Goal: Task Accomplishment & Management: Use online tool/utility

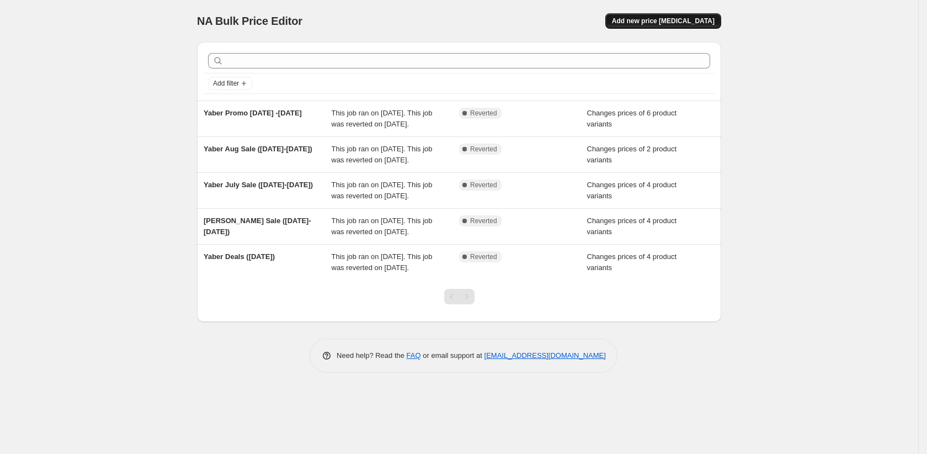
click at [672, 25] on span "Add new price [MEDICAL_DATA]" at bounding box center [663, 21] width 103 height 9
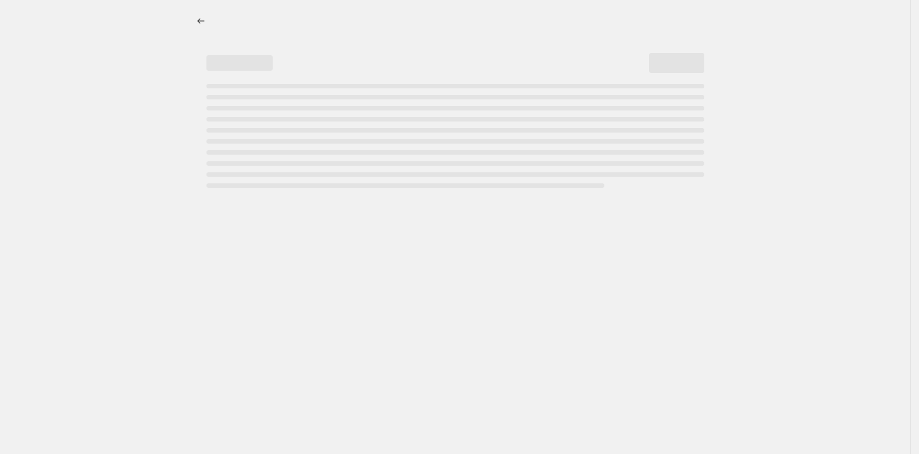
select select "percentage"
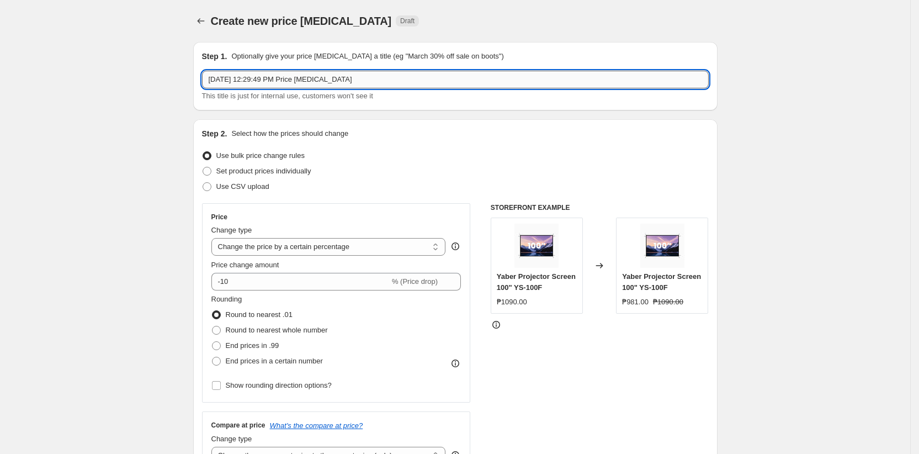
click at [266, 79] on input "Oct 1, 2025, 12:29:49 PM Price change job" at bounding box center [455, 80] width 507 height 18
type input "Yaber October 2025 Promo"
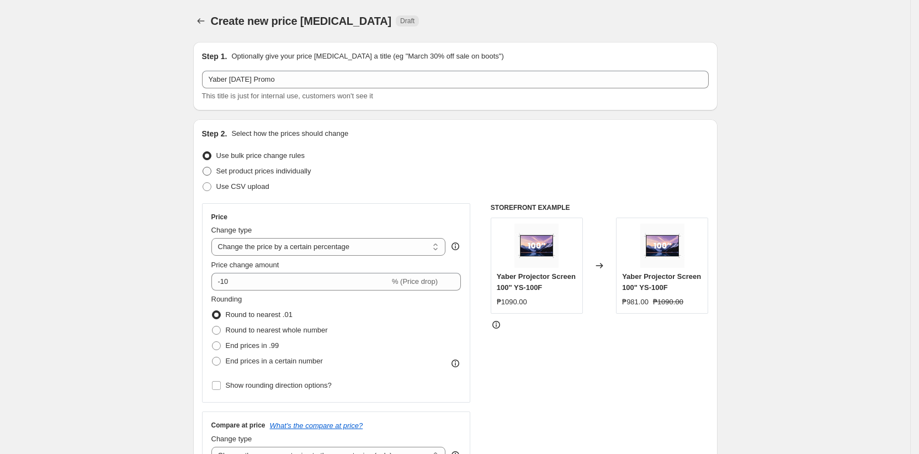
click at [226, 172] on span "Set product prices individually" at bounding box center [263, 171] width 95 height 8
click at [203, 167] on input "Set product prices individually" at bounding box center [203, 167] width 1 height 1
radio input "true"
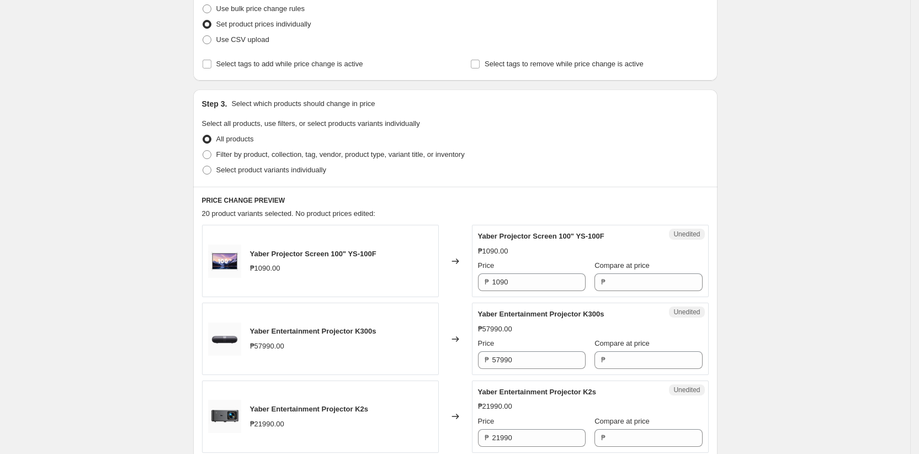
scroll to position [152, 0]
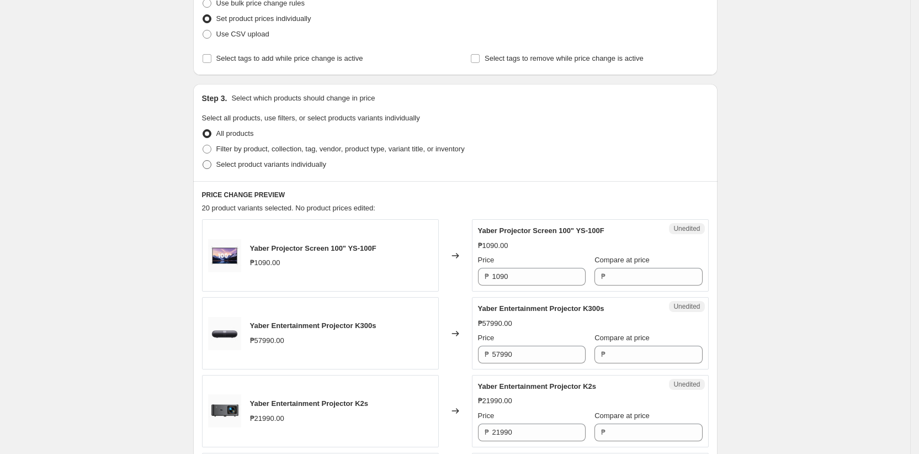
click at [229, 166] on span "Select product variants individually" at bounding box center [271, 164] width 110 height 8
click at [203, 161] on input "Select product variants individually" at bounding box center [203, 160] width 1 height 1
radio input "true"
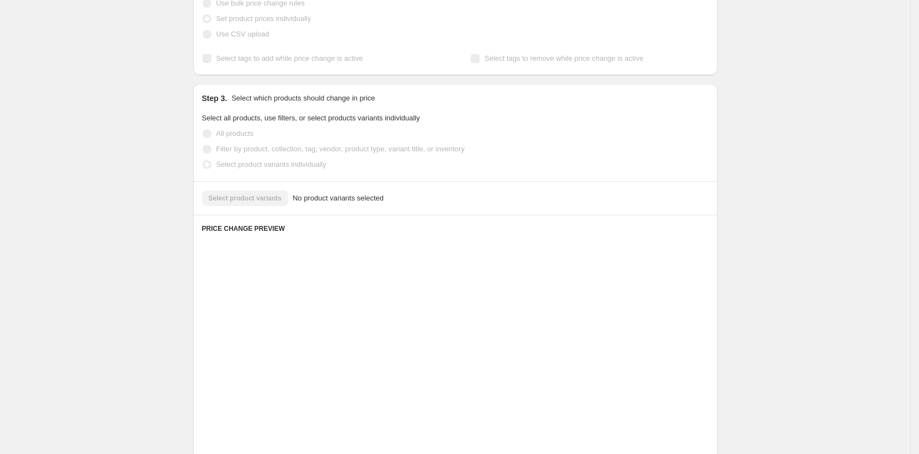
scroll to position [126, 0]
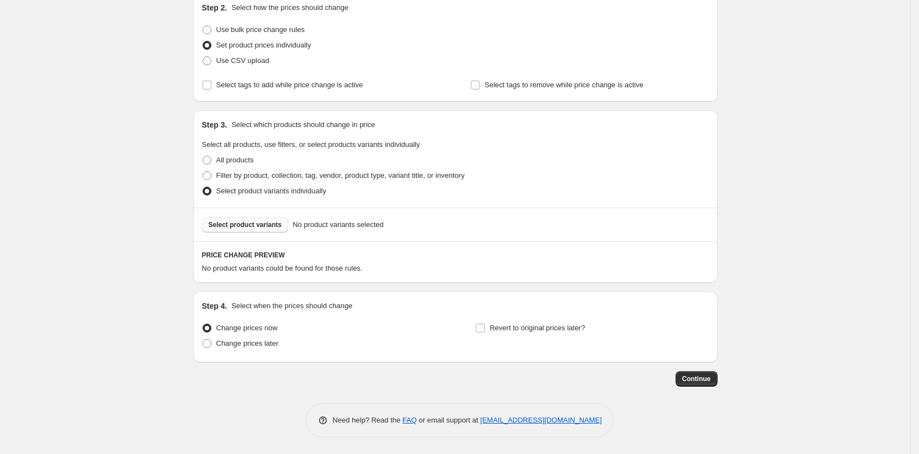
click at [223, 224] on span "Select product variants" at bounding box center [245, 224] width 73 height 9
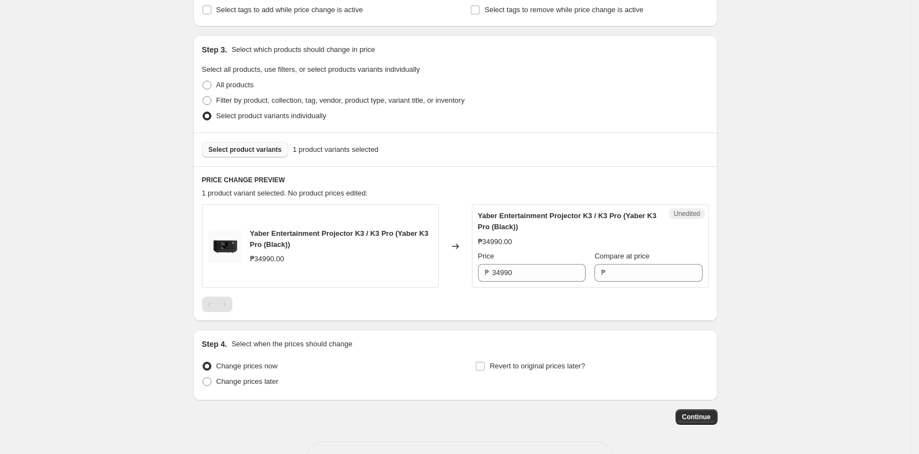
scroll to position [232, 0]
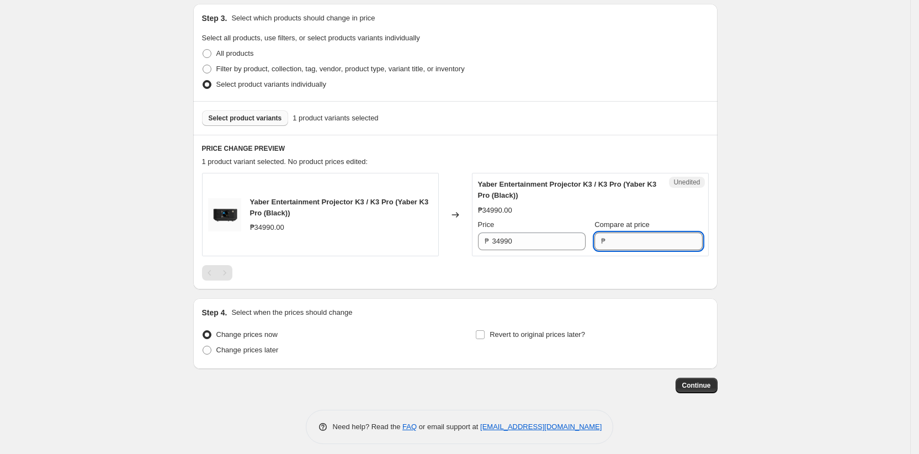
click at [625, 242] on input "Compare at price" at bounding box center [655, 241] width 93 height 18
type input "34990"
click at [560, 241] on input "34990" at bounding box center [538, 241] width 93 height 18
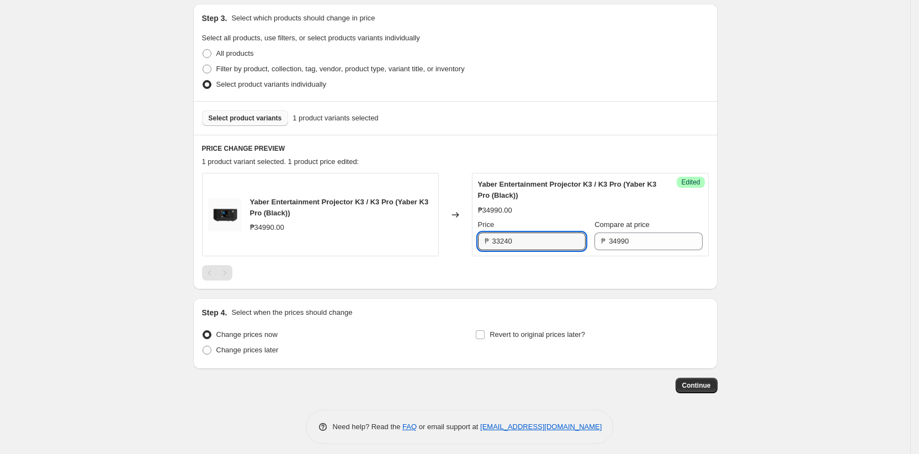
type input "33240"
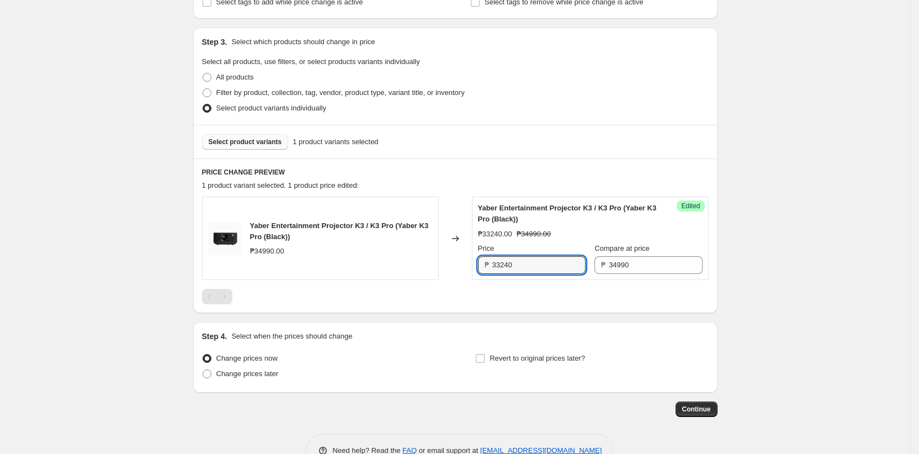
scroll to position [192, 0]
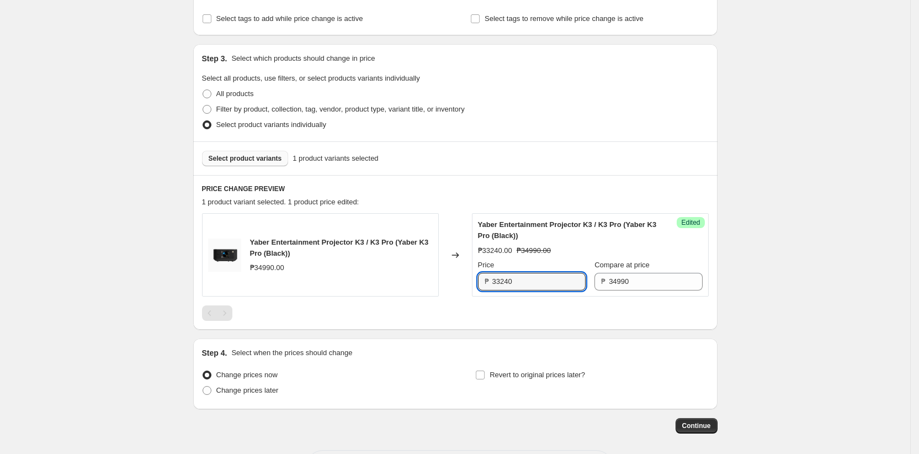
click at [232, 155] on span "Select product variants" at bounding box center [245, 158] width 73 height 9
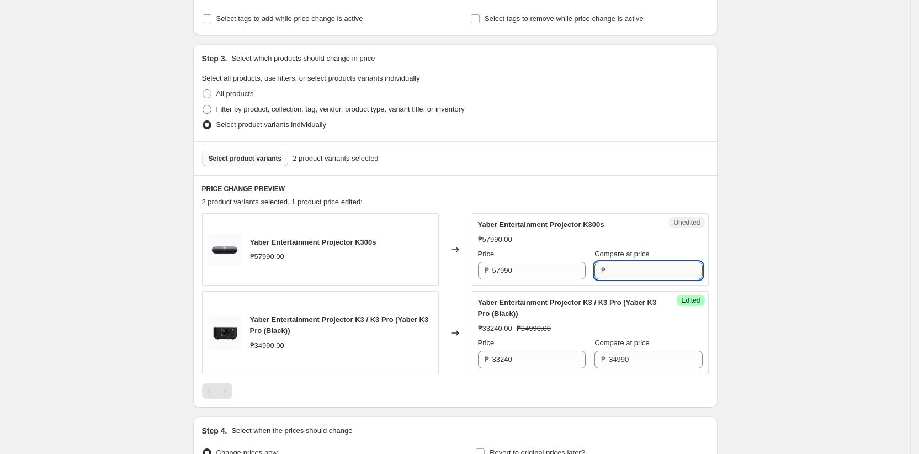
click at [619, 270] on input "Compare at price" at bounding box center [655, 271] width 93 height 18
type input "57990"
click at [567, 275] on input "57990" at bounding box center [538, 271] width 93 height 18
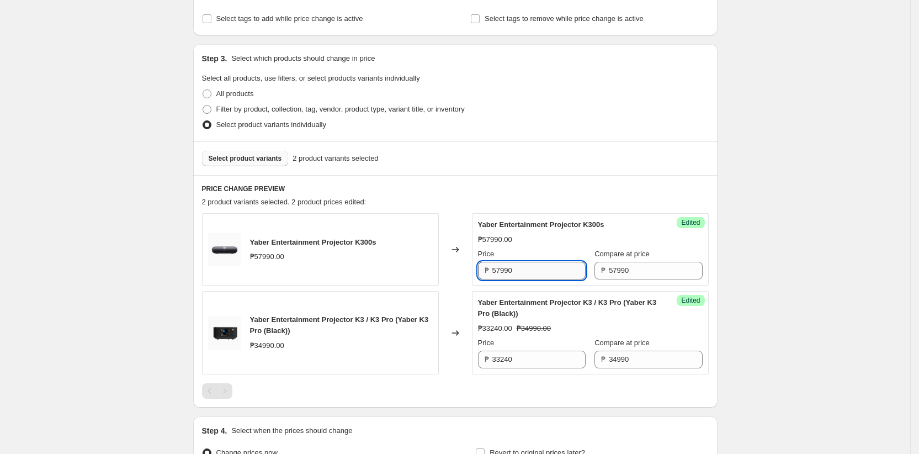
click at [567, 275] on input "57990" at bounding box center [538, 271] width 93 height 18
type input "55090"
click at [124, 217] on div "Create new price change job. This page is ready Create new price change job Dra…" at bounding box center [455, 193] width 910 height 771
click at [244, 158] on span "Select product variants" at bounding box center [245, 158] width 73 height 9
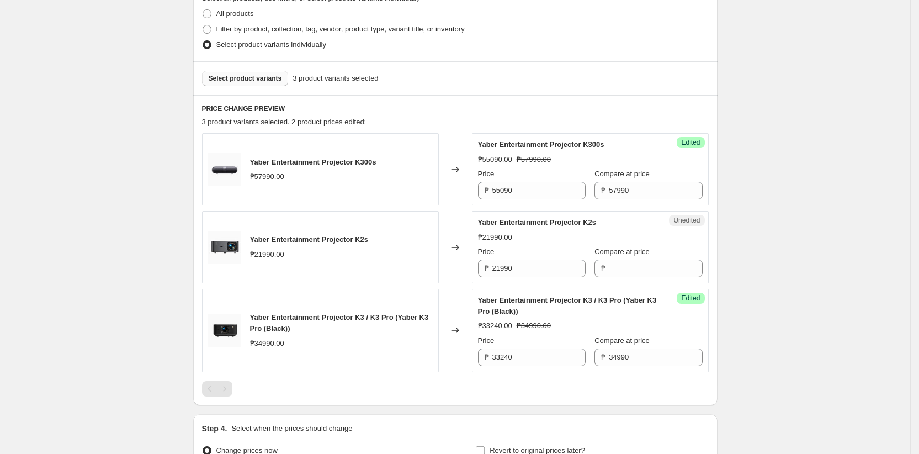
scroll to position [282, 0]
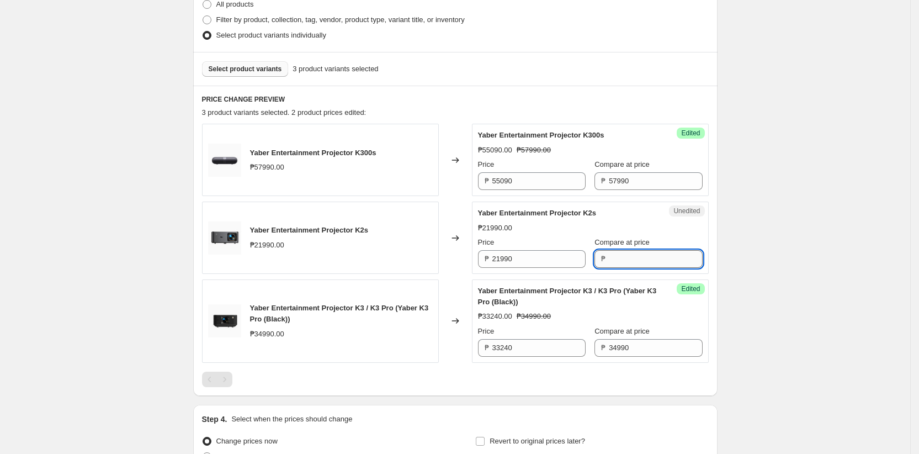
click at [615, 266] on input "Compare at price" at bounding box center [655, 259] width 93 height 18
type input "21990"
click at [528, 258] on input "21990" at bounding box center [538, 259] width 93 height 18
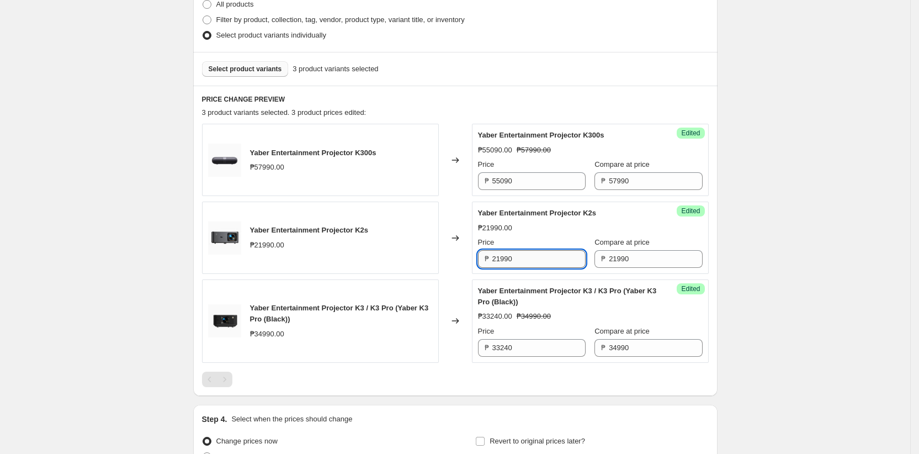
click at [528, 258] on input "21990" at bounding box center [538, 259] width 93 height 18
type input "19790"
click at [173, 217] on div "Create new price change job. This page is ready Create new price change job Dra…" at bounding box center [455, 142] width 910 height 848
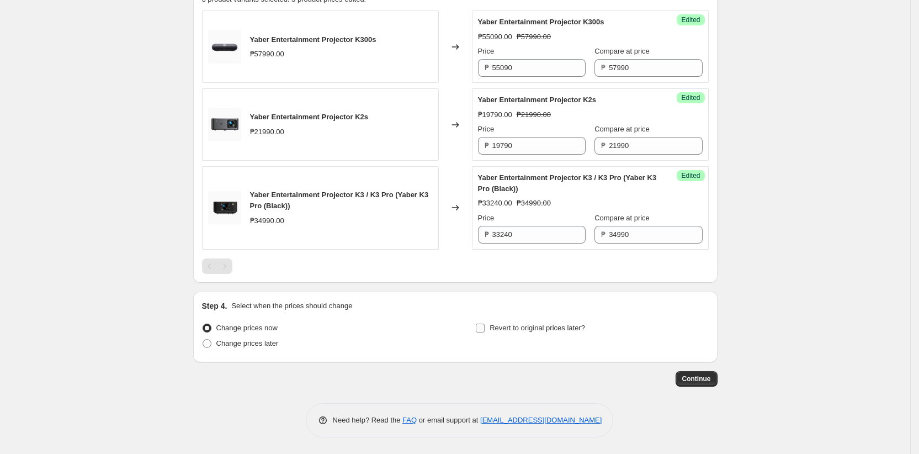
click at [515, 328] on span "Revert to original prices later?" at bounding box center [537, 327] width 95 height 8
click at [485, 328] on input "Revert to original prices later?" at bounding box center [480, 327] width 9 height 9
checkbox input "true"
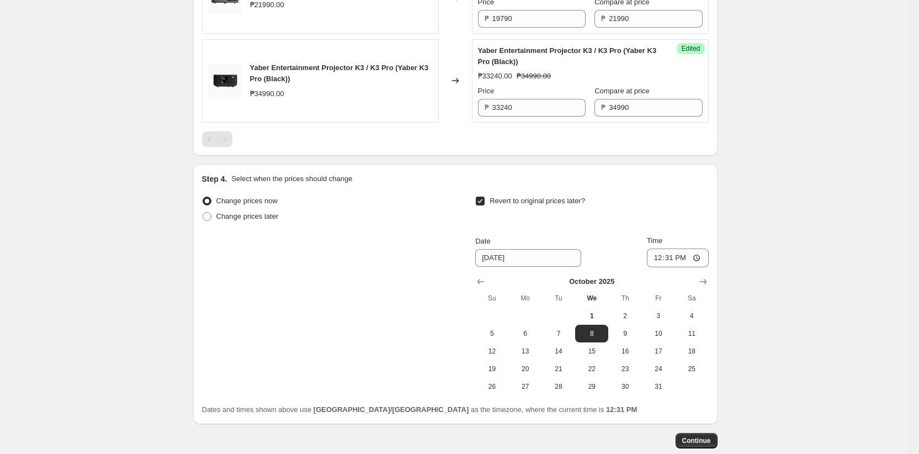
scroll to position [525, 0]
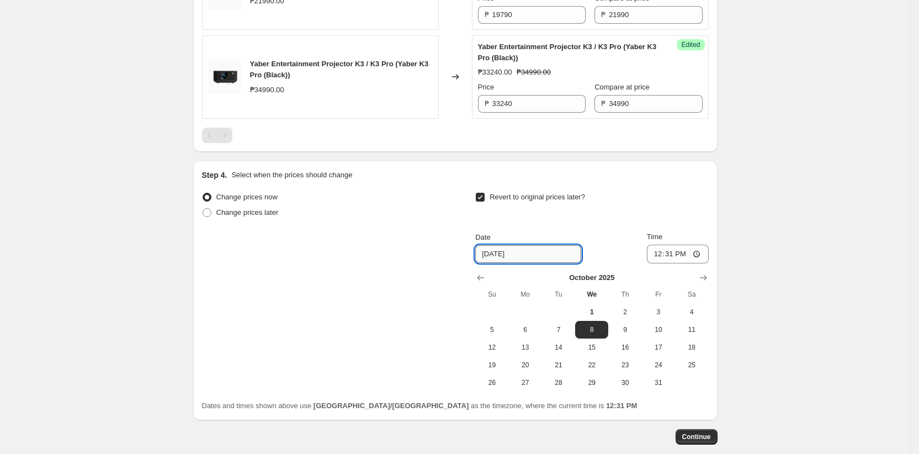
click at [546, 256] on input "10/8/2025" at bounding box center [528, 254] width 106 height 18
click at [499, 252] on input "10/8/2025" at bounding box center [528, 254] width 106 height 18
click at [707, 279] on icon "Show next month, November 2025" at bounding box center [702, 278] width 7 height 6
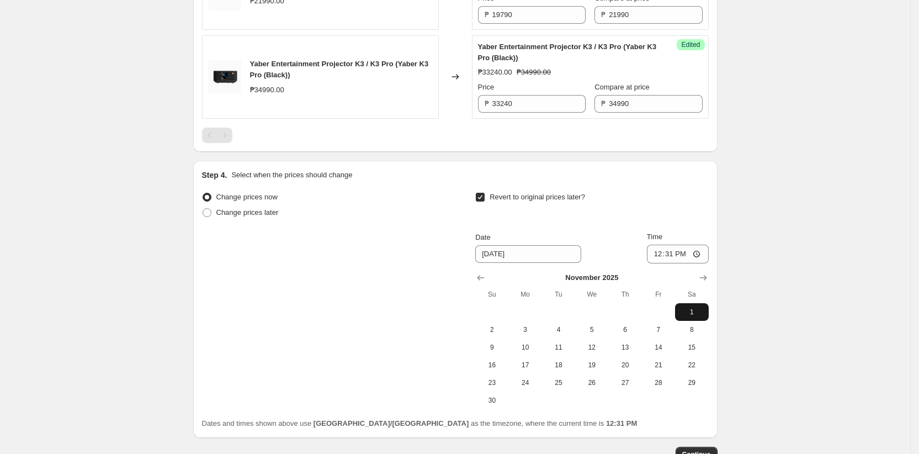
click at [692, 307] on button "1" at bounding box center [691, 312] width 33 height 18
type input "11/1/2025"
click at [699, 257] on input "12:31" at bounding box center [678, 254] width 62 height 19
type input "00:00"
click at [679, 214] on div "Revert to original prices later?" at bounding box center [591, 205] width 233 height 33
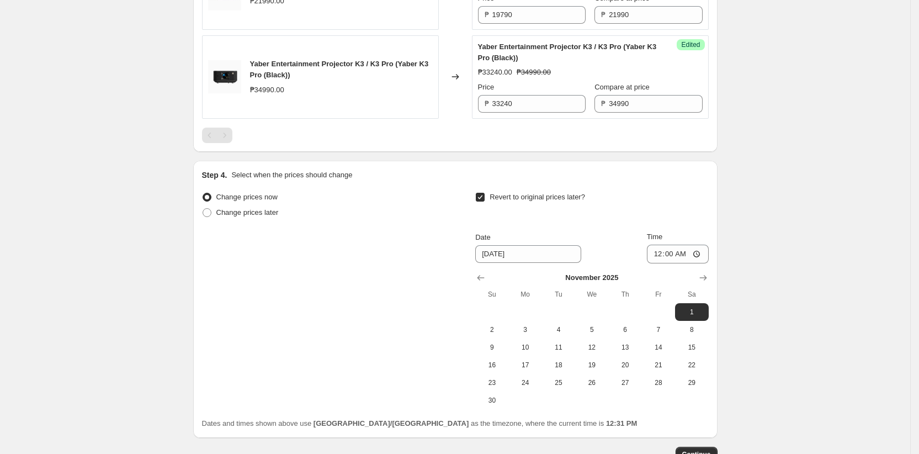
click at [421, 328] on div "Change prices now Change prices later Revert to original prices later? Date 11/…" at bounding box center [455, 299] width 507 height 220
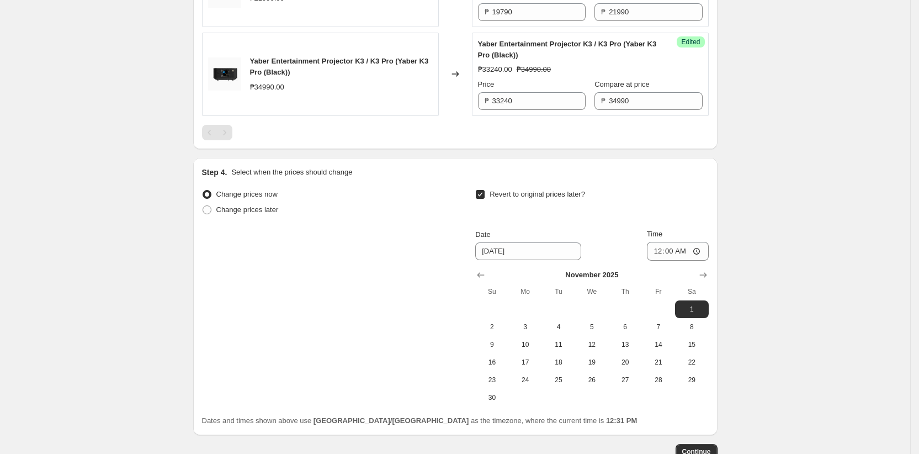
scroll to position [598, 0]
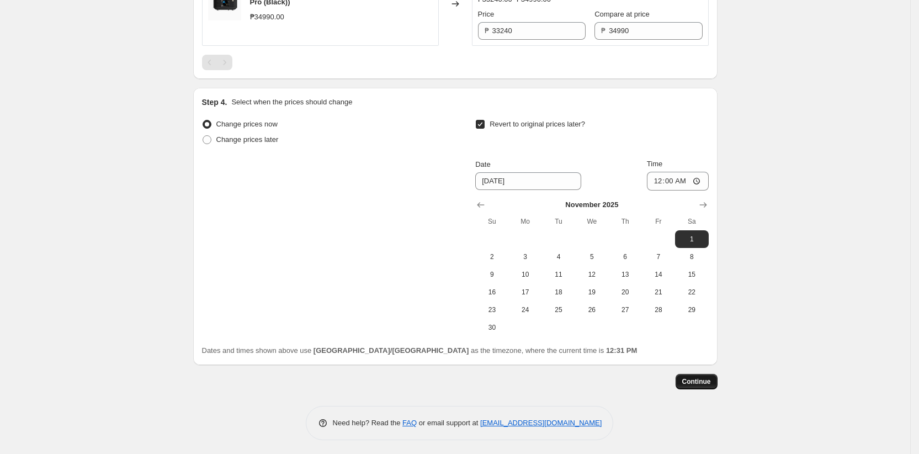
click at [693, 382] on span "Continue" at bounding box center [696, 381] width 29 height 9
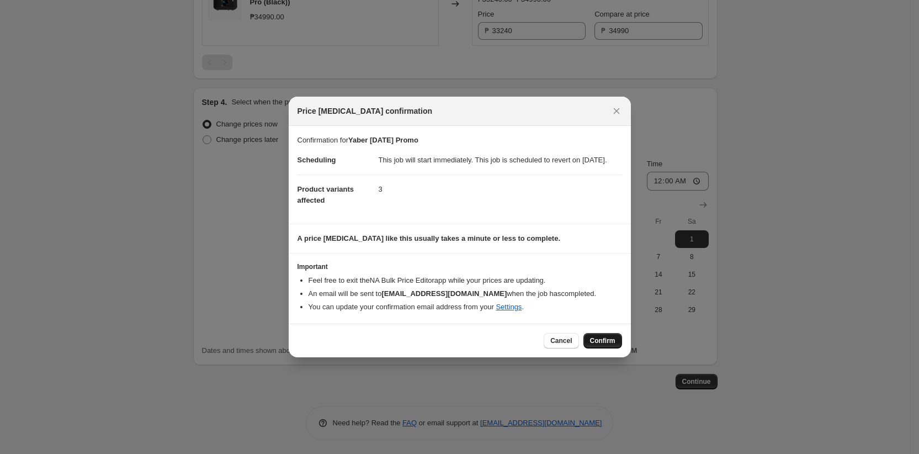
click at [613, 345] on span "Confirm" at bounding box center [602, 340] width 25 height 9
